Goal: Find specific page/section: Find specific page/section

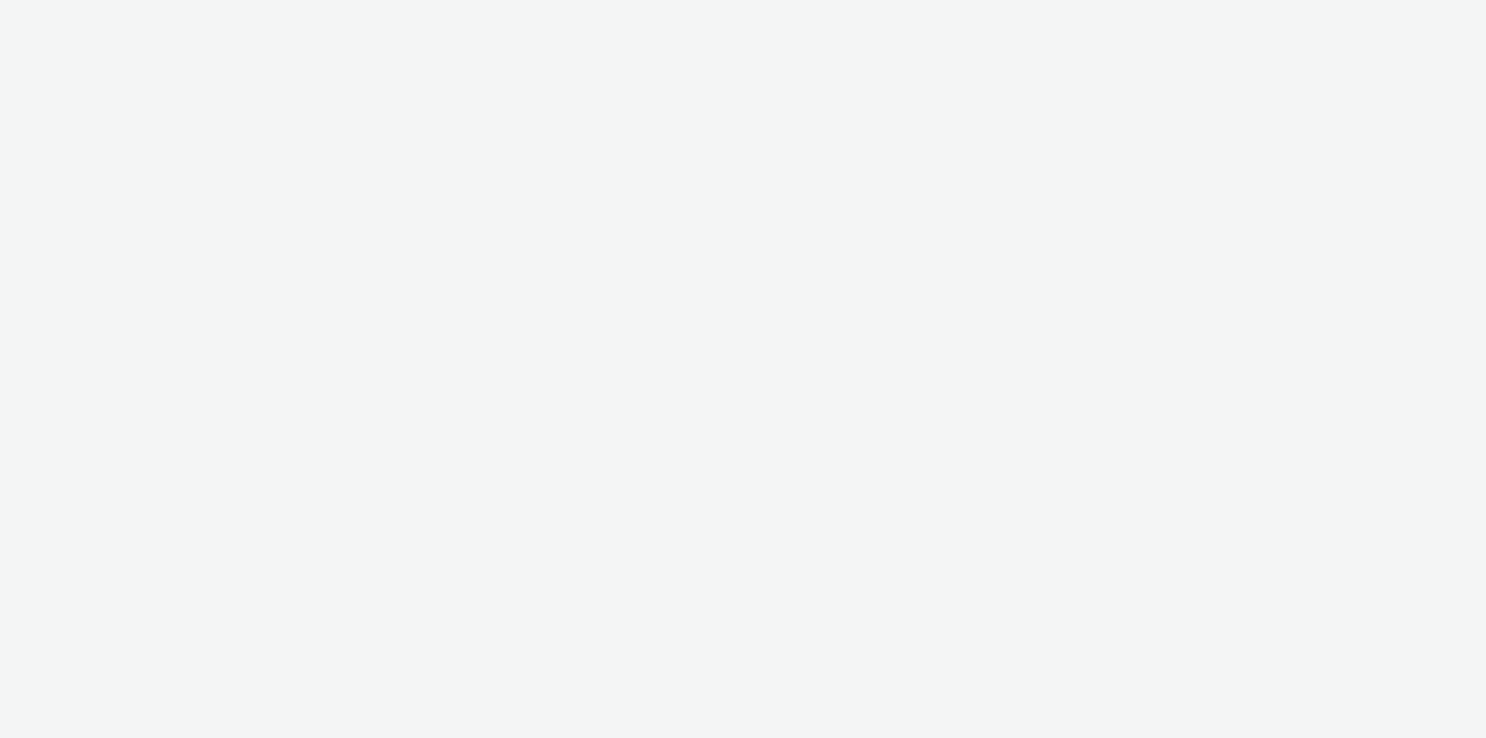
select select "79162ed7-0017-4339-93b0-3399b708648f"
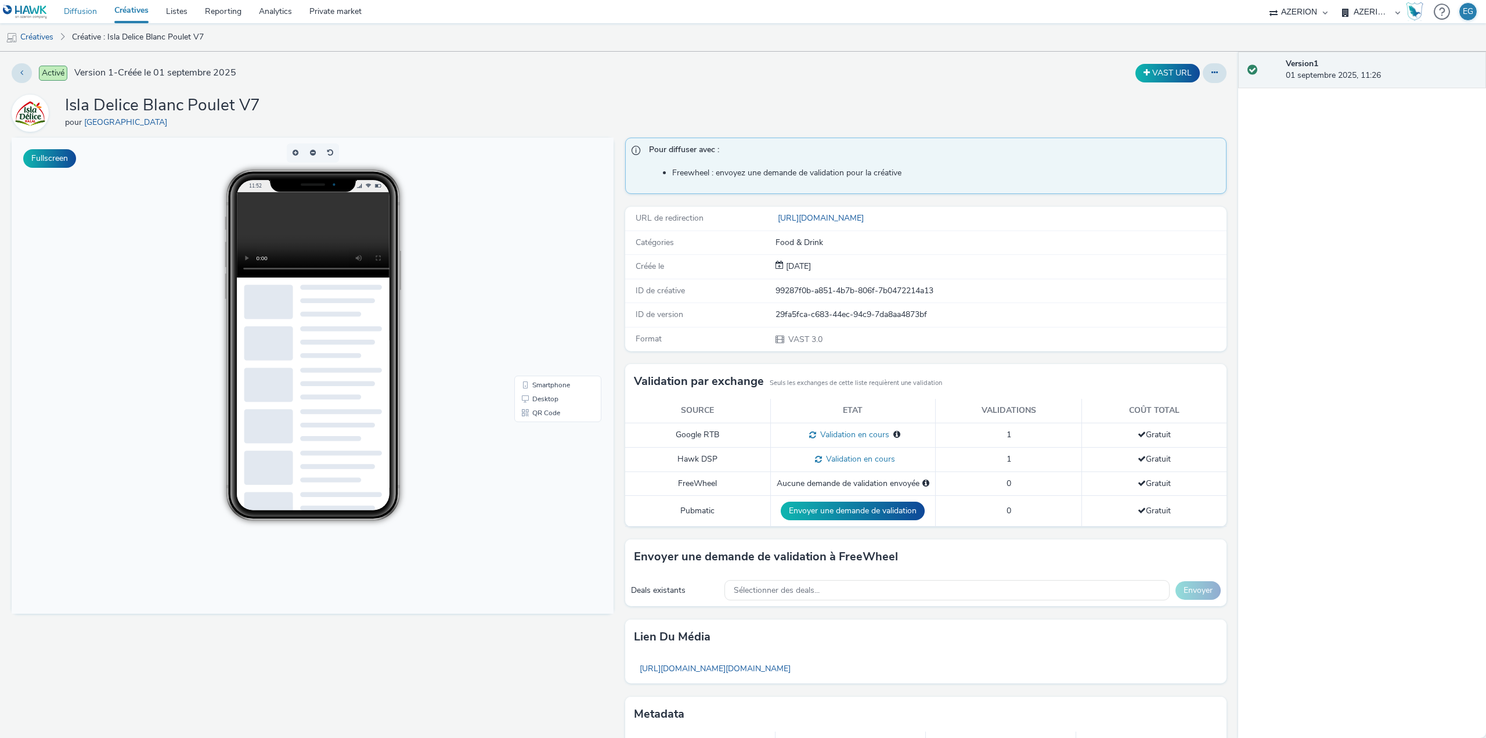
click at [75, 8] on link "Diffusion" at bounding box center [80, 11] width 51 height 23
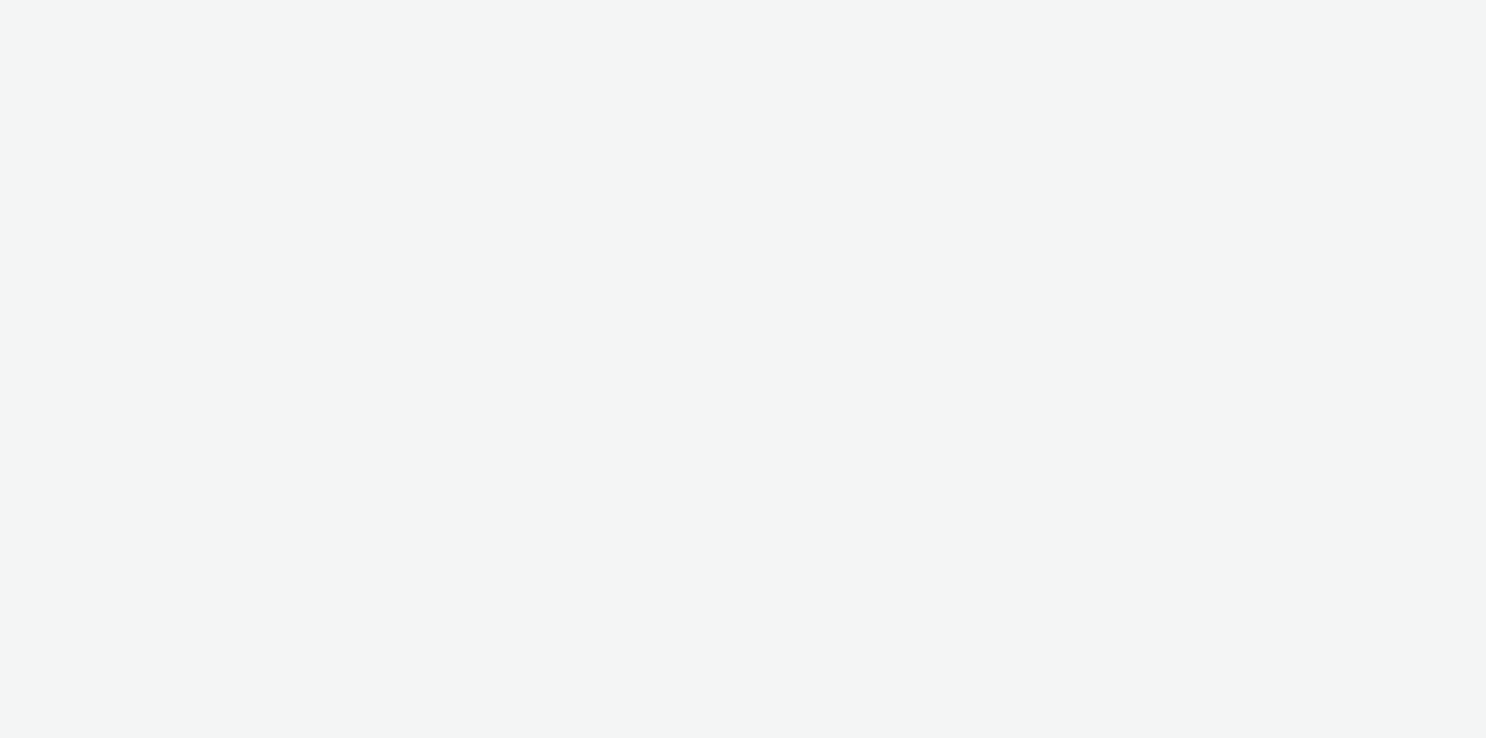
select select "79162ed7-0017-4339-93b0-3399b708648f"
